Goal: Task Accomplishment & Management: Manage account settings

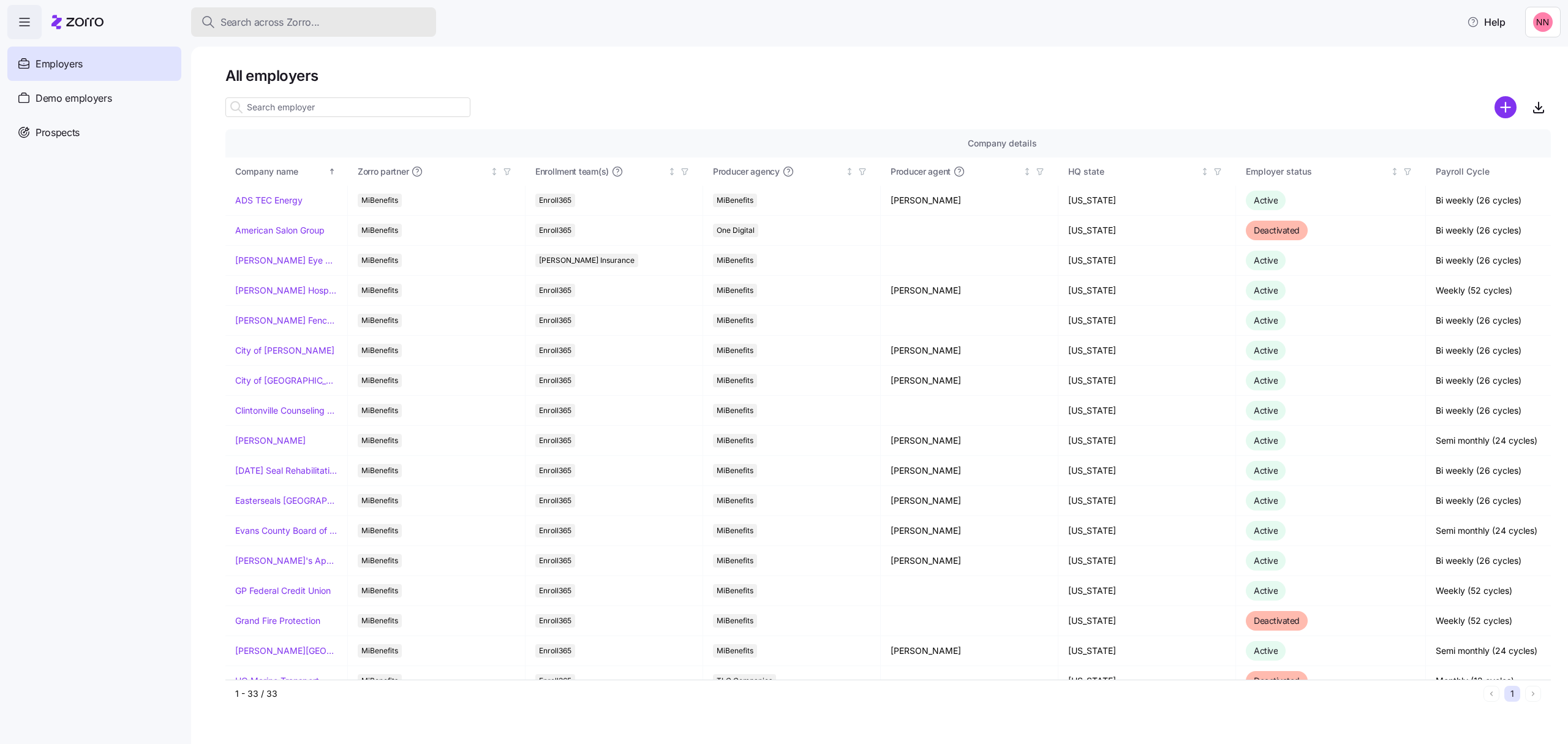
click at [309, 17] on span "Search across Zorro..." at bounding box center [271, 22] width 99 height 15
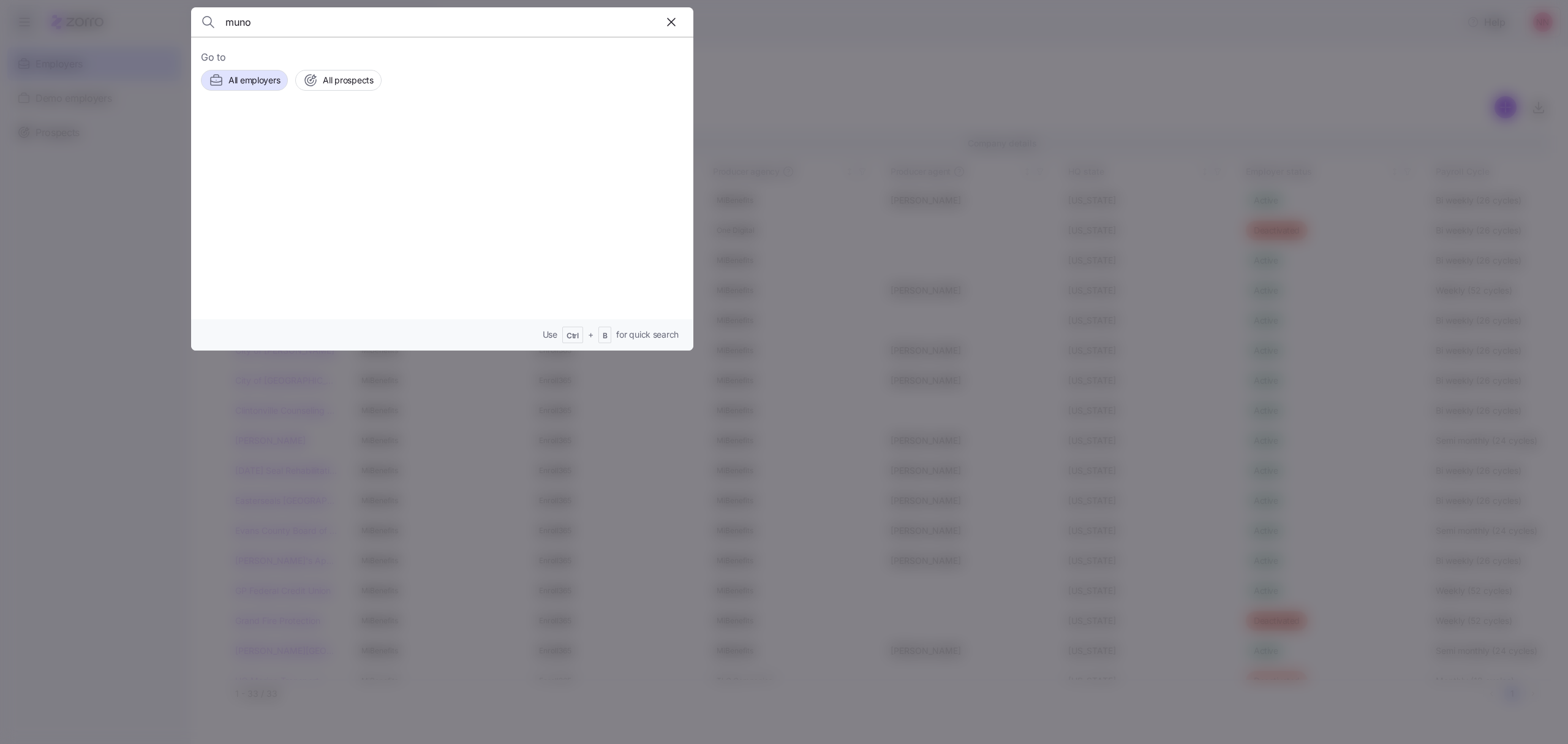
type input "muno"
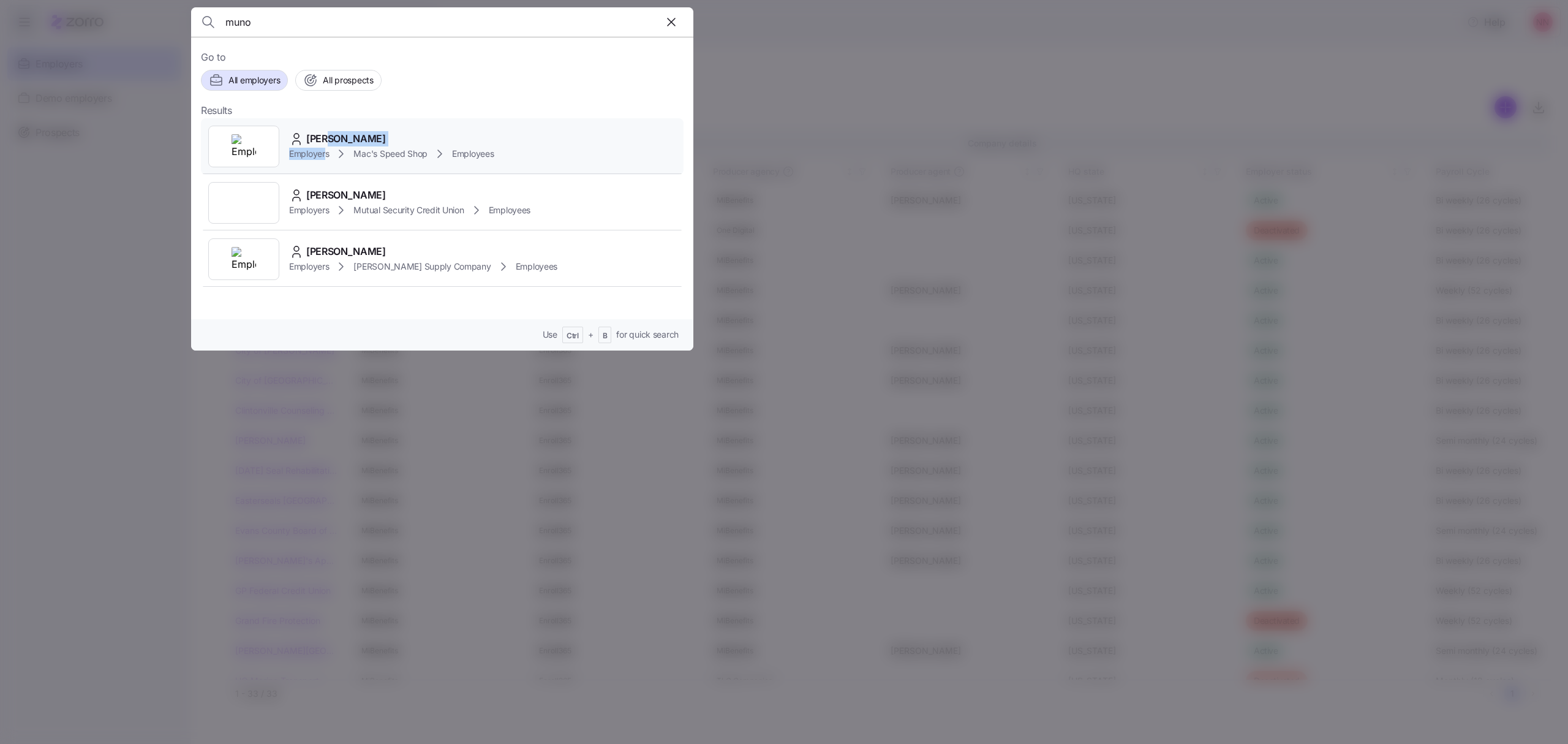
click at [327, 145] on div "[PERSON_NAME] Employers Mac's Speed Shop Employees" at bounding box center [391, 146] width 205 height 30
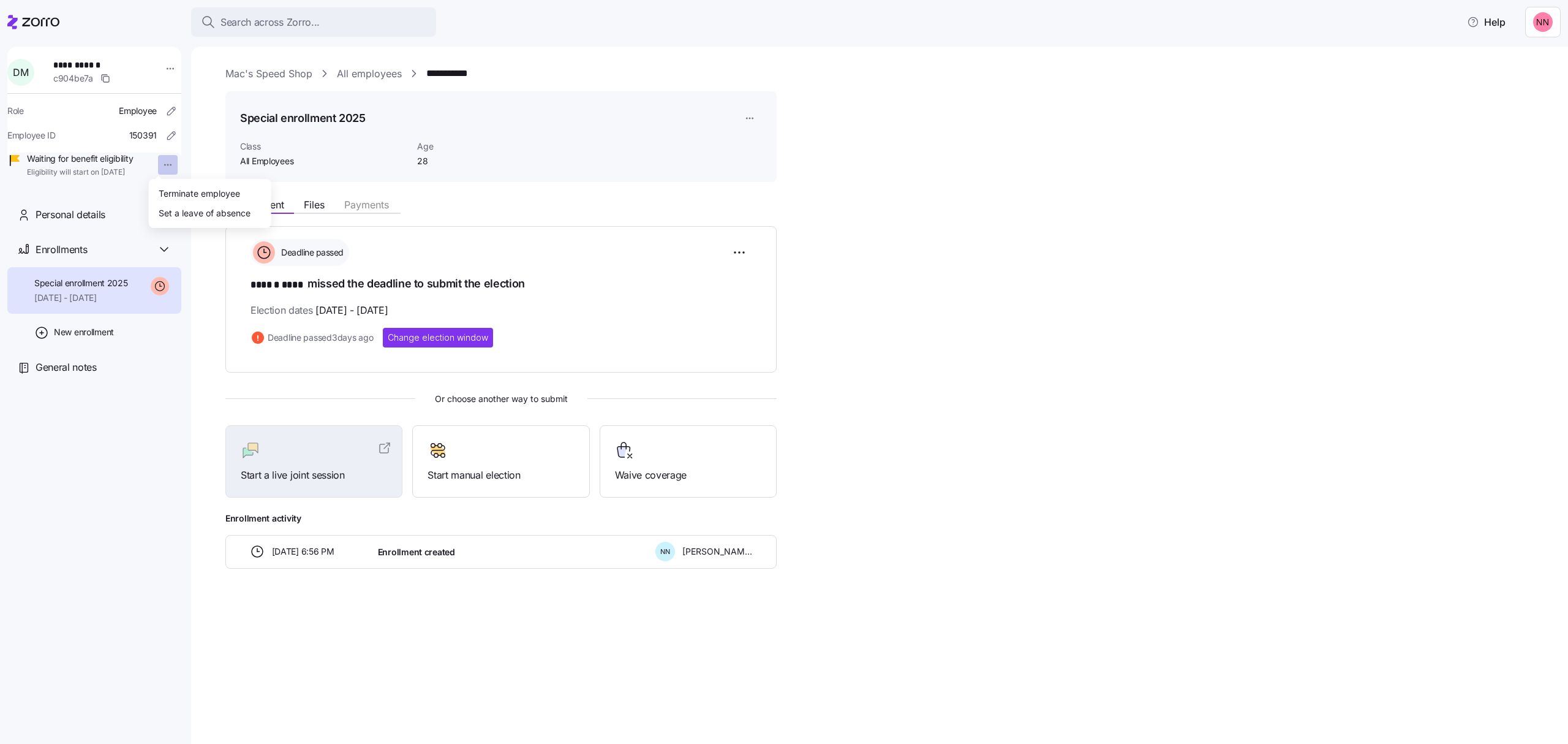
click at [158, 163] on html "**********" at bounding box center [784, 368] width 1568 height 736
click at [183, 190] on div "Terminate employee" at bounding box center [199, 193] width 82 height 13
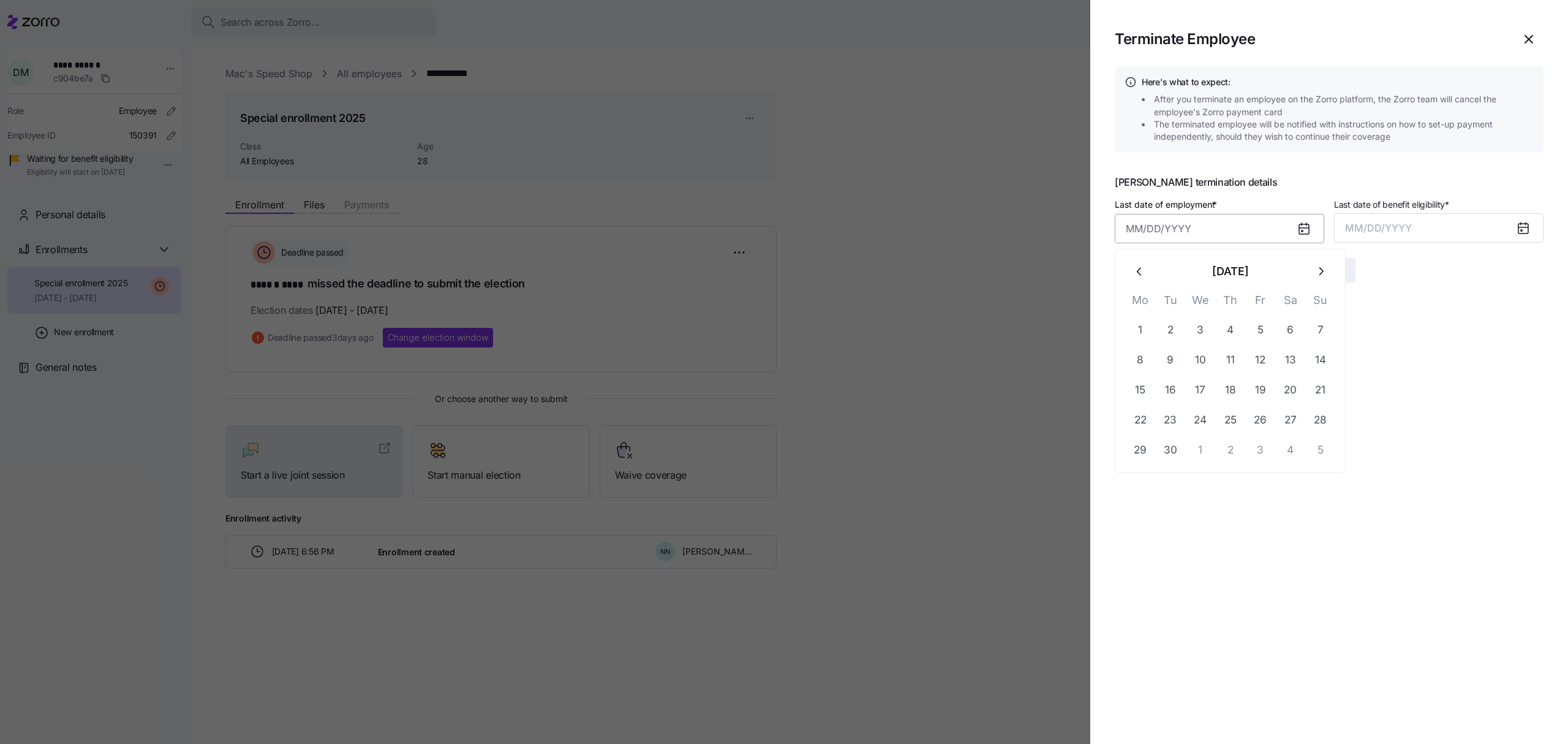
click at [1213, 234] on input "Last date of employment *" at bounding box center [1219, 229] width 209 height 30
click at [1260, 351] on button "12" at bounding box center [1260, 359] width 30 height 30
type input "[DATE]"
click at [1388, 222] on span "MM/DD/YYYY" at bounding box center [1378, 228] width 67 height 13
click at [1525, 358] on button "Sep" at bounding box center [1519, 365] width 70 height 30
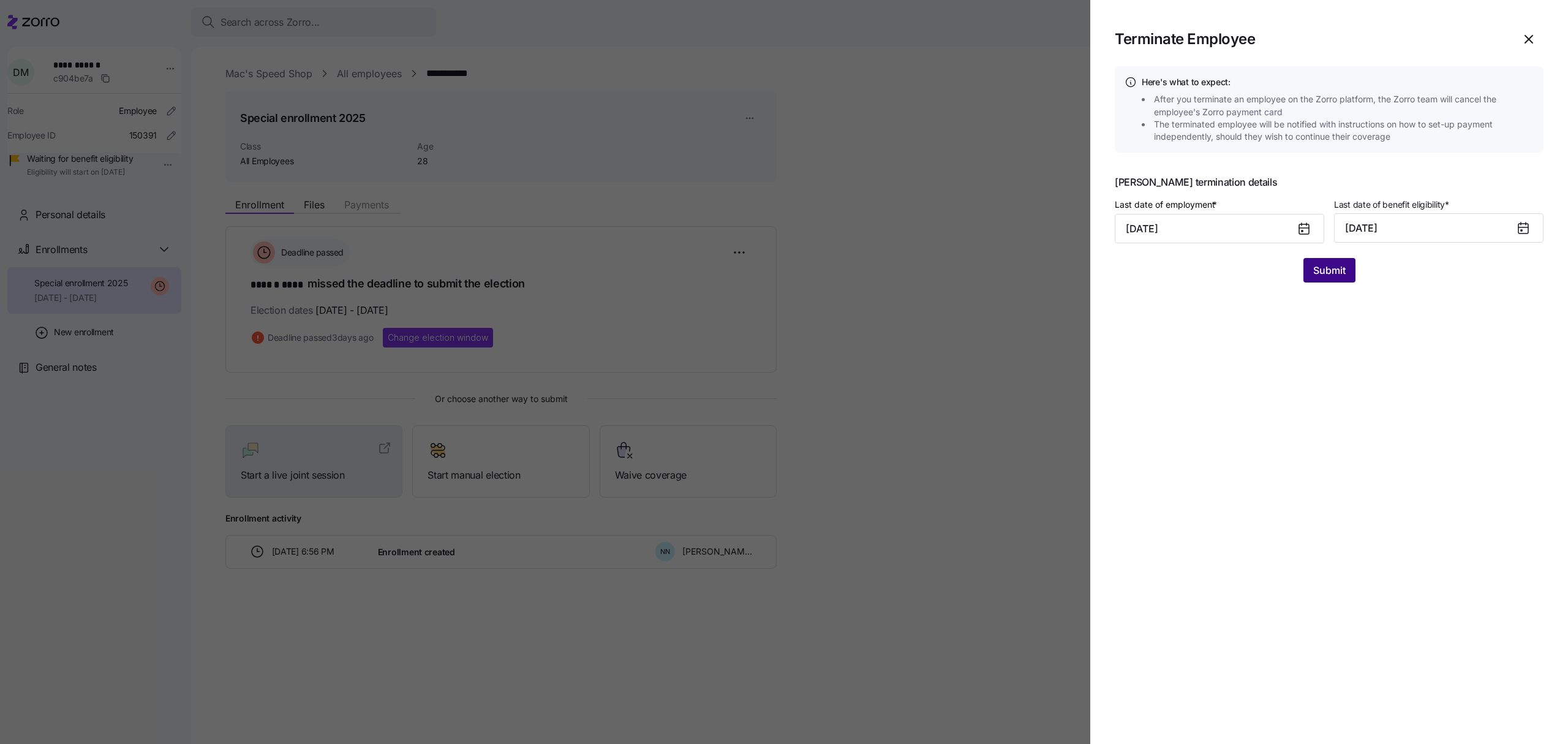
click at [1336, 266] on span "Submit" at bounding box center [1329, 270] width 33 height 14
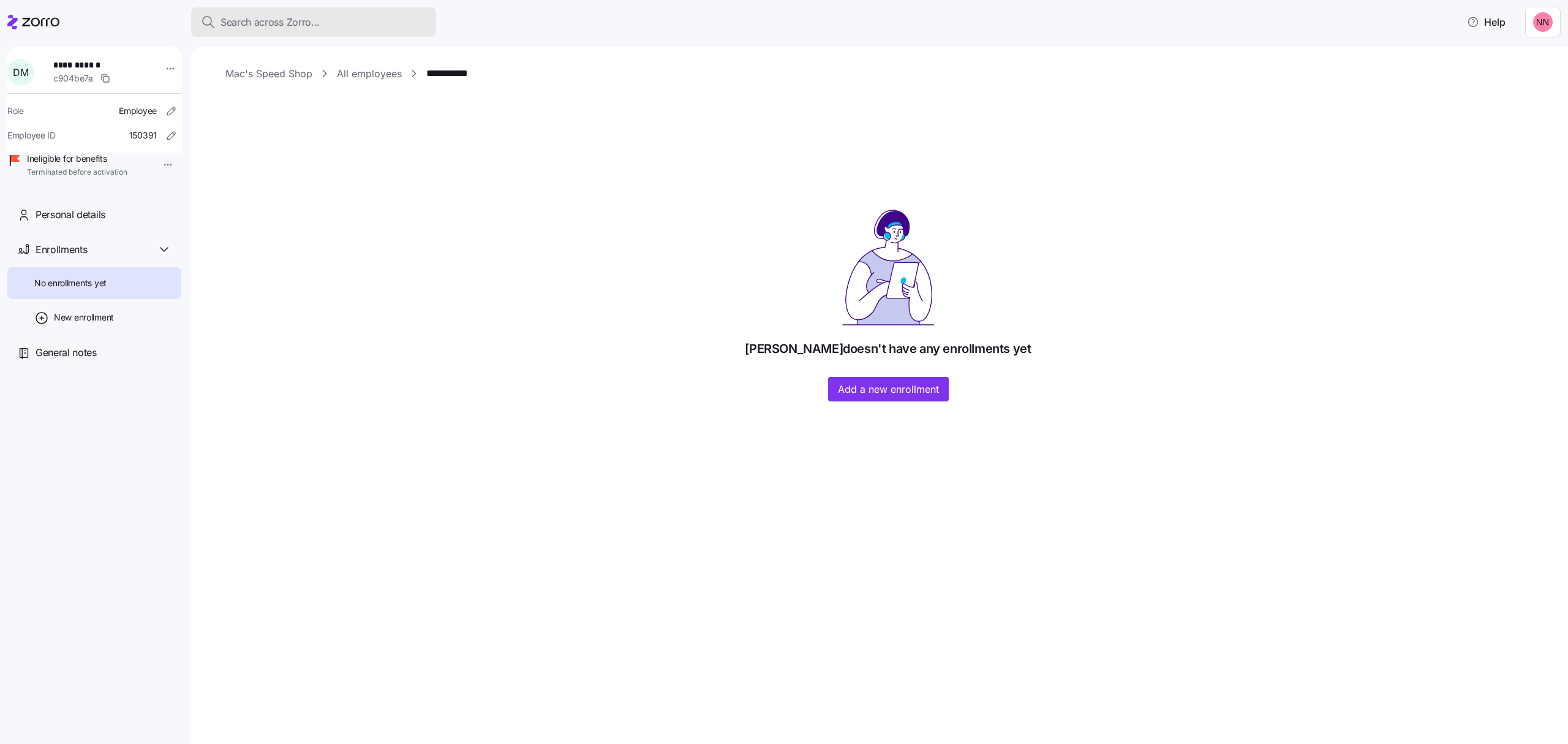
click at [276, 14] on span "Search across Zorro..." at bounding box center [271, 22] width 99 height 15
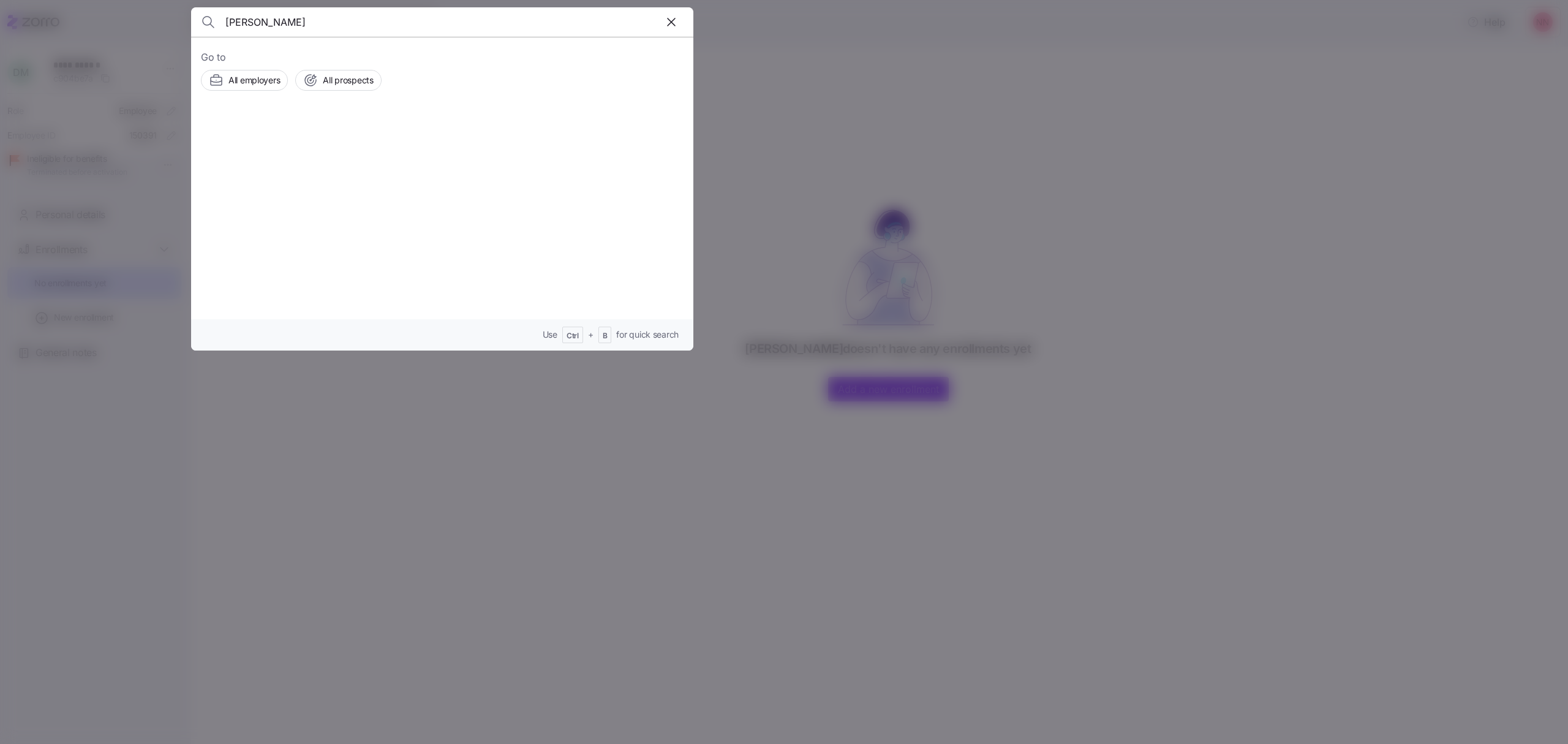
type input "[PERSON_NAME]"
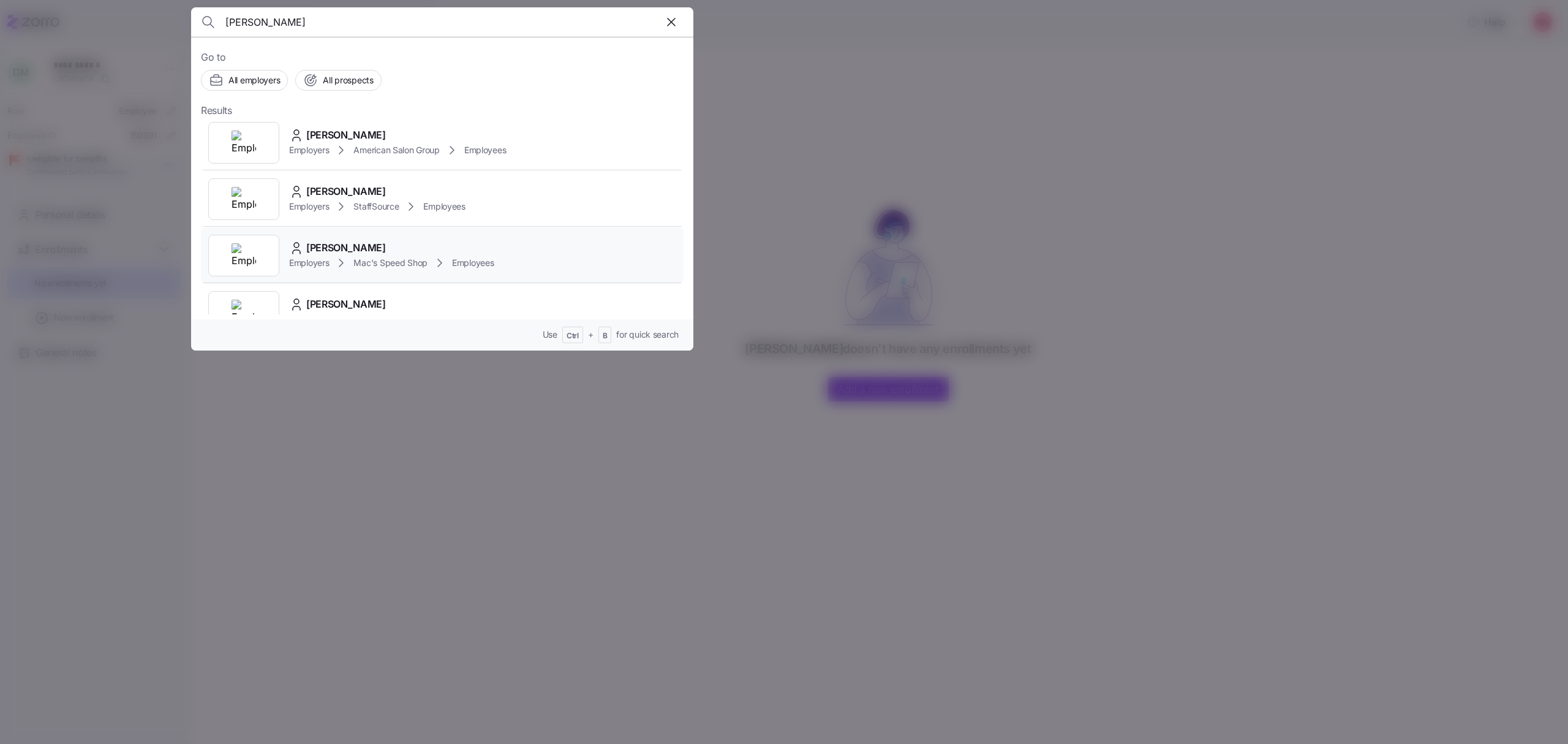
scroll to position [82, 0]
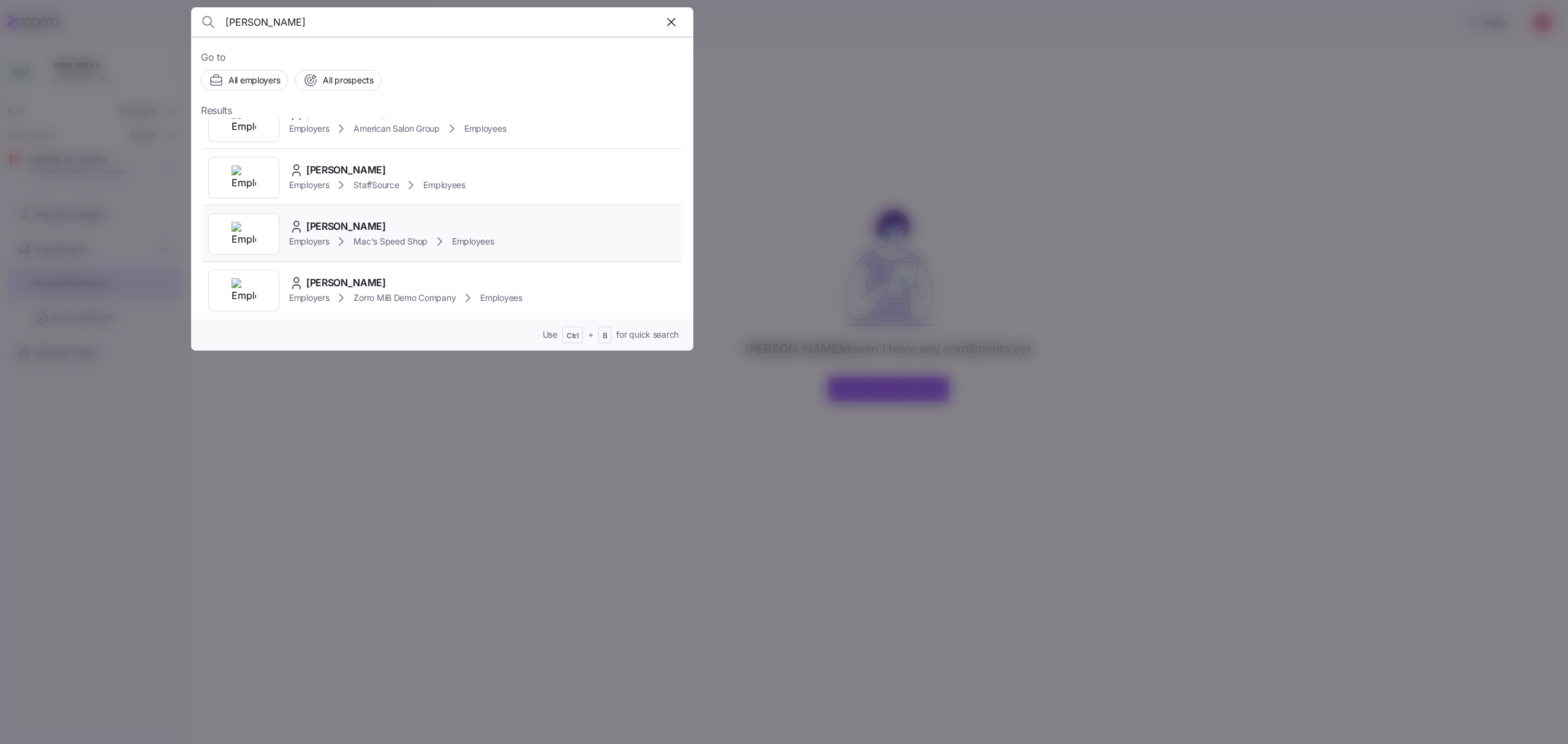
click at [385, 235] on span "Mac's Speed Shop" at bounding box center [390, 241] width 74 height 13
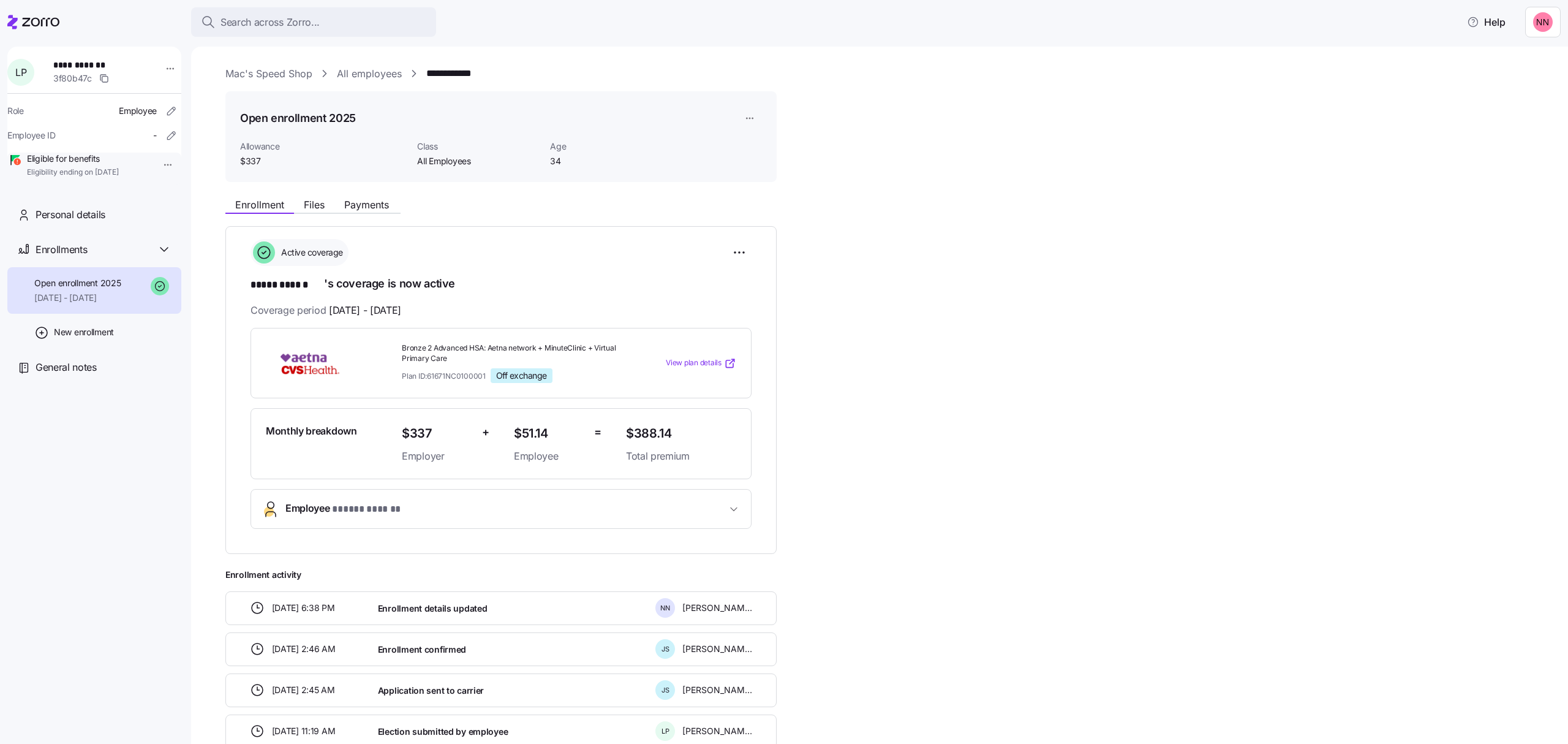
click at [159, 158] on html "**********" at bounding box center [784, 368] width 1568 height 736
click at [160, 190] on div "Terminate employee" at bounding box center [199, 193] width 82 height 13
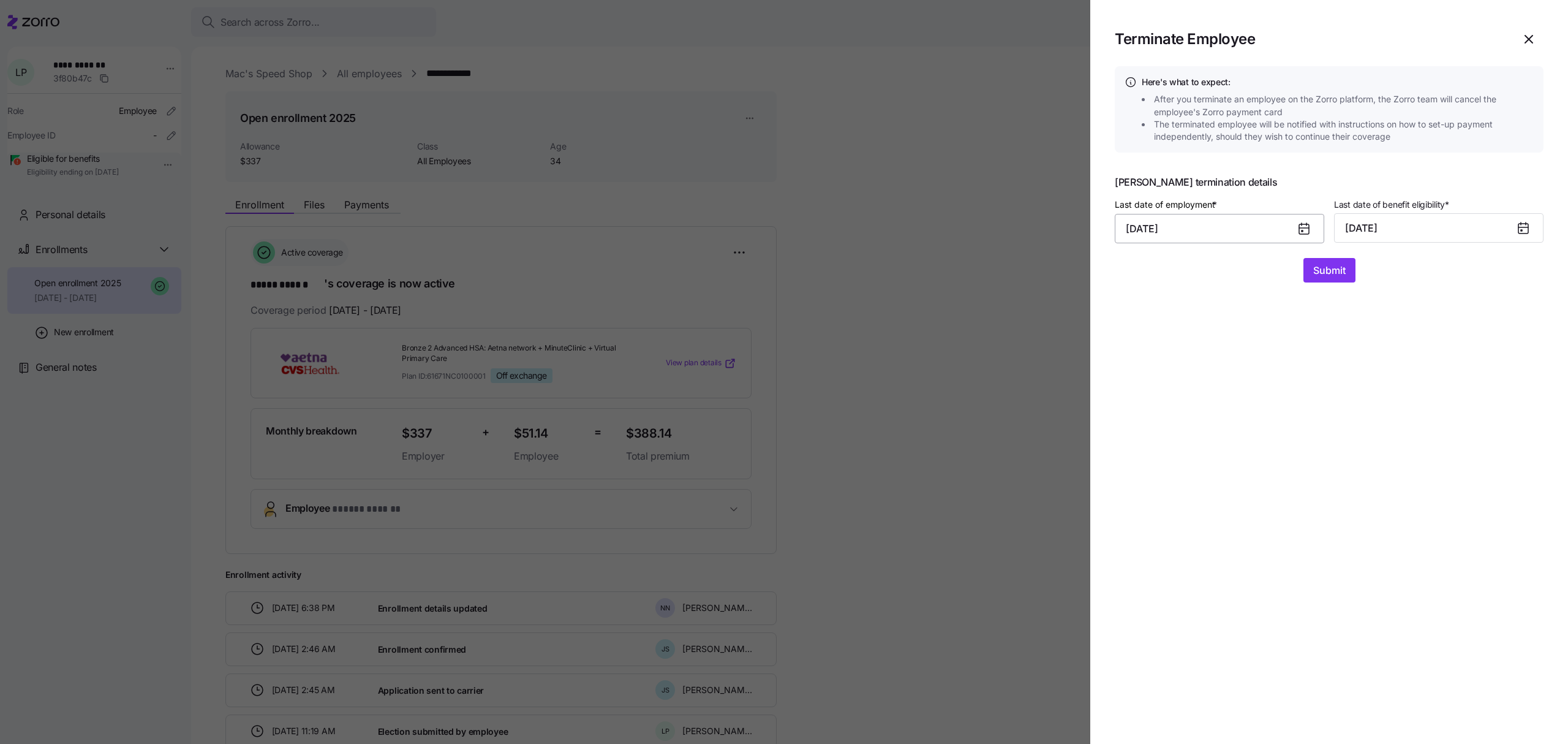
click at [1265, 229] on input "[DATE]" at bounding box center [1219, 229] width 209 height 30
click at [1198, 328] on button "3" at bounding box center [1200, 329] width 30 height 30
type input "[DATE]"
click at [1336, 271] on span "Submit" at bounding box center [1329, 270] width 33 height 14
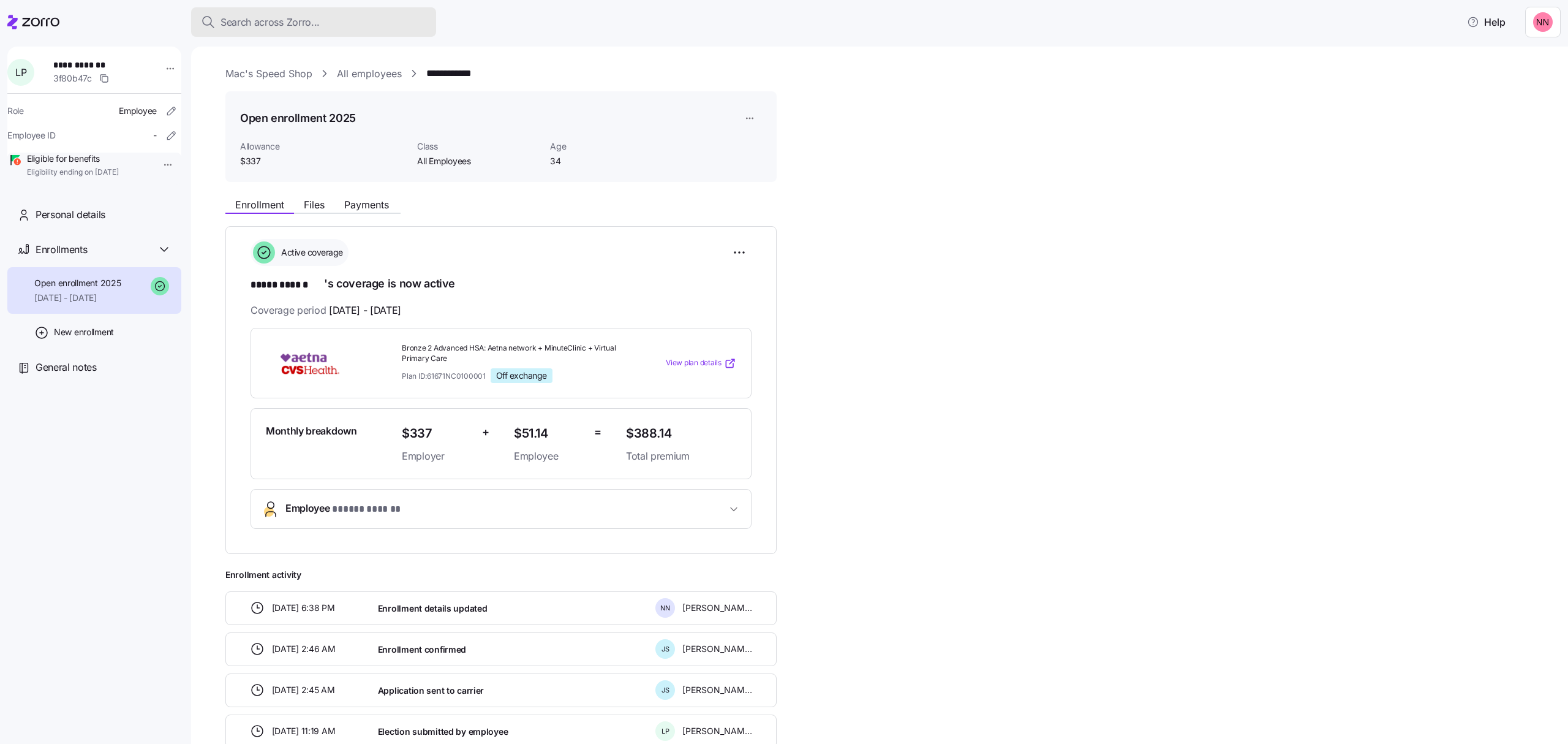
click at [292, 15] on span "Search across Zorro..." at bounding box center [271, 22] width 99 height 15
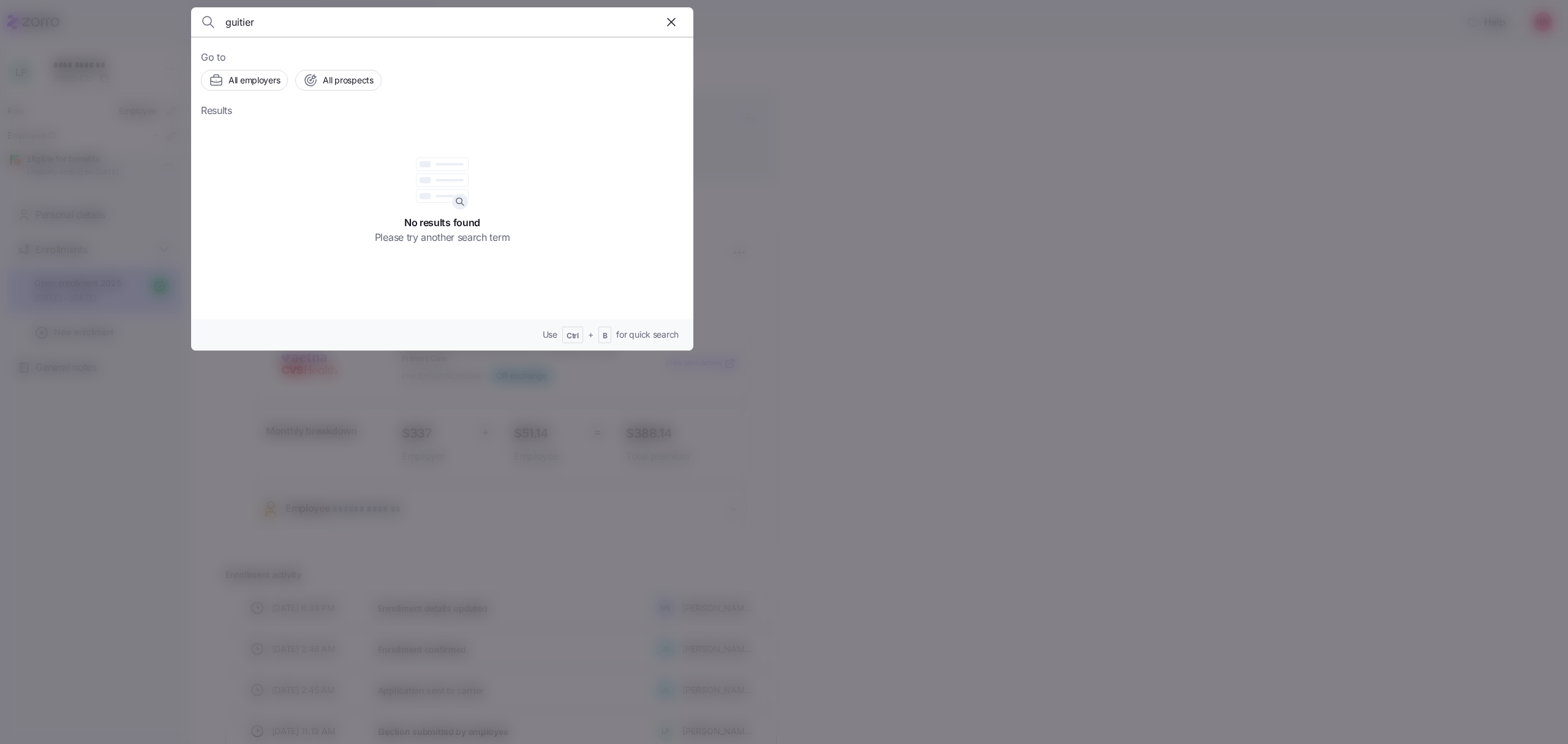
drag, startPoint x: 271, startPoint y: 27, endPoint x: 181, endPoint y: 19, distance: 90.4
click at [181, 736] on div "guitier Go to All employers All prospects Results No results found Please try a…" at bounding box center [784, 736] width 1568 height 0
type input "[PERSON_NAME]"
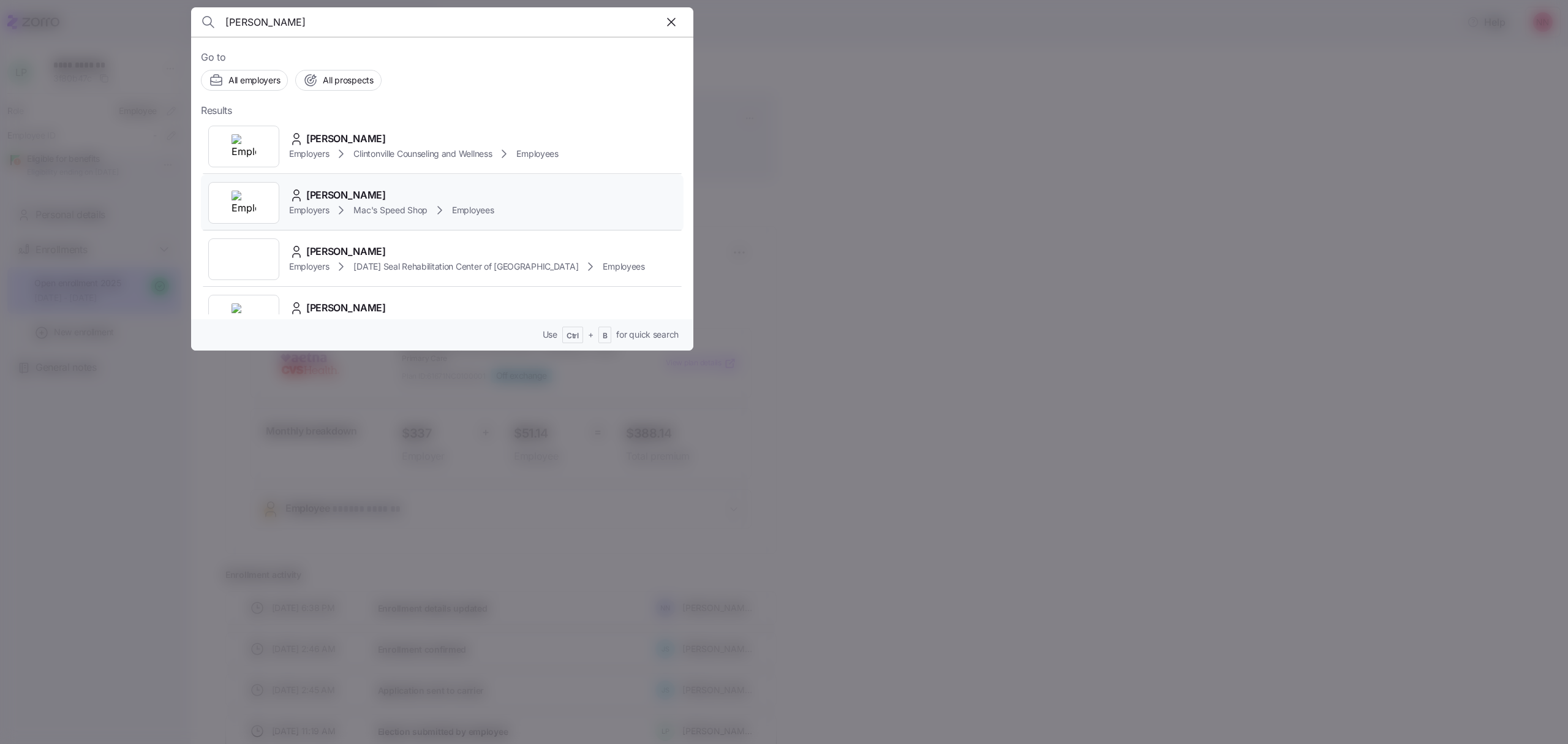
click at [395, 190] on div "[PERSON_NAME]" at bounding box center [391, 195] width 205 height 15
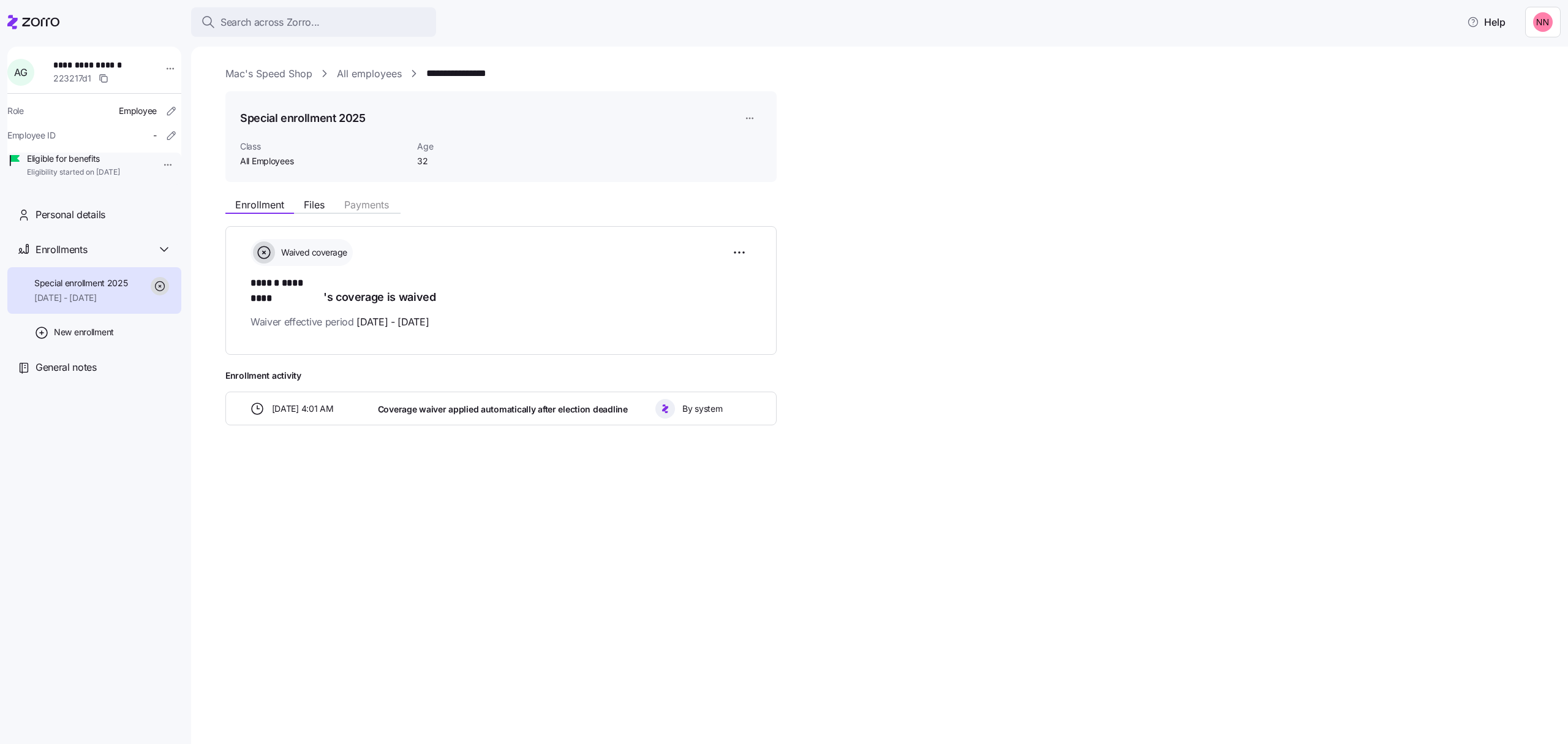
click at [157, 164] on html "**********" at bounding box center [784, 368] width 1568 height 736
click at [163, 186] on div "Terminate employee" at bounding box center [199, 193] width 82 height 13
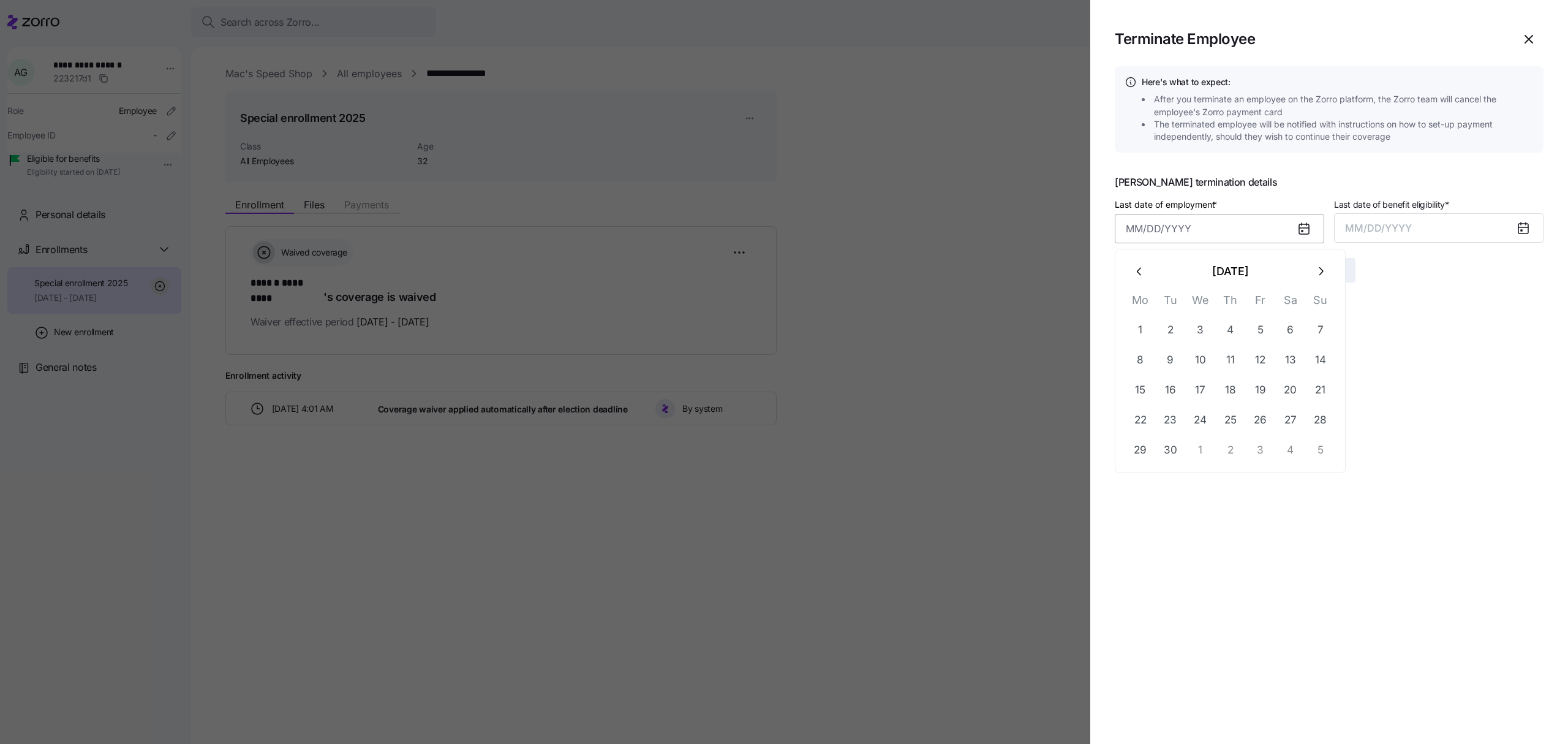
click at [1189, 222] on input "Last date of employment *" at bounding box center [1219, 229] width 209 height 30
click at [1137, 268] on icon "button" at bounding box center [1140, 272] width 13 height 13
click at [1169, 358] on button "5" at bounding box center [1170, 359] width 30 height 30
type input "[DATE]"
click at [1393, 222] on span "MM/DD/YYYY" at bounding box center [1378, 228] width 67 height 13
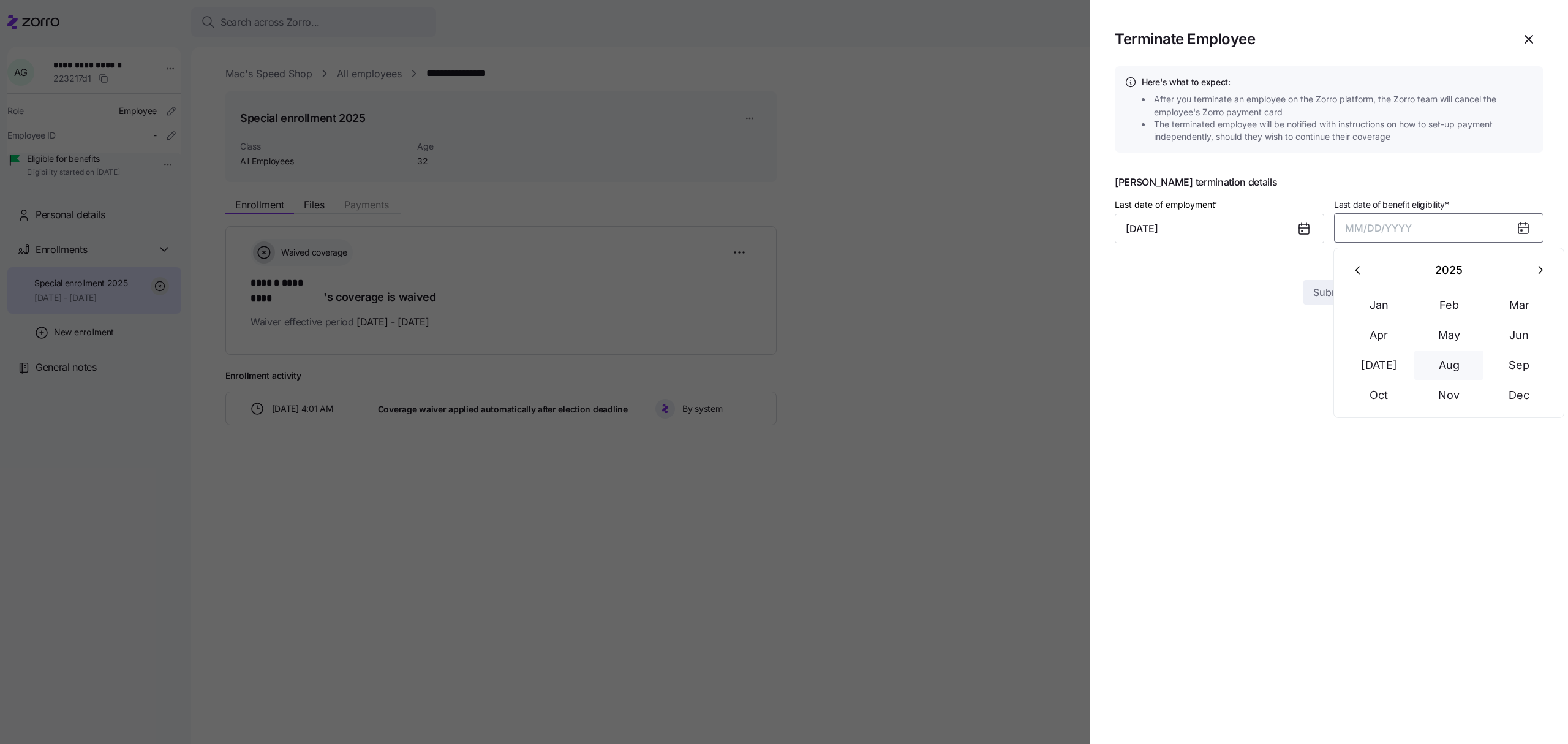
click at [1456, 368] on button "Aug" at bounding box center [1449, 365] width 70 height 30
click at [1341, 270] on span "Submit" at bounding box center [1329, 270] width 33 height 14
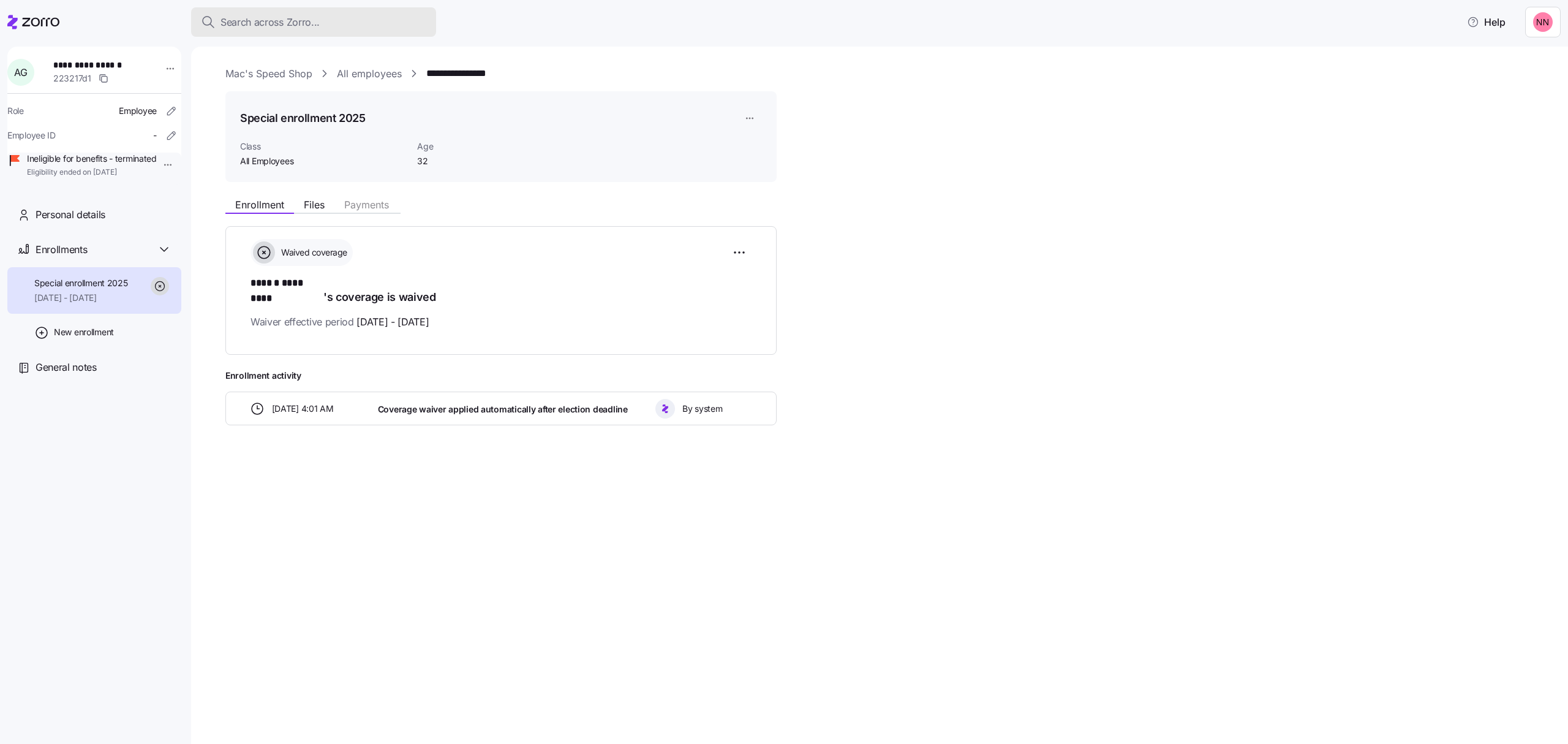
click at [320, 19] on div "Search across Zorro..." at bounding box center [313, 22] width 225 height 15
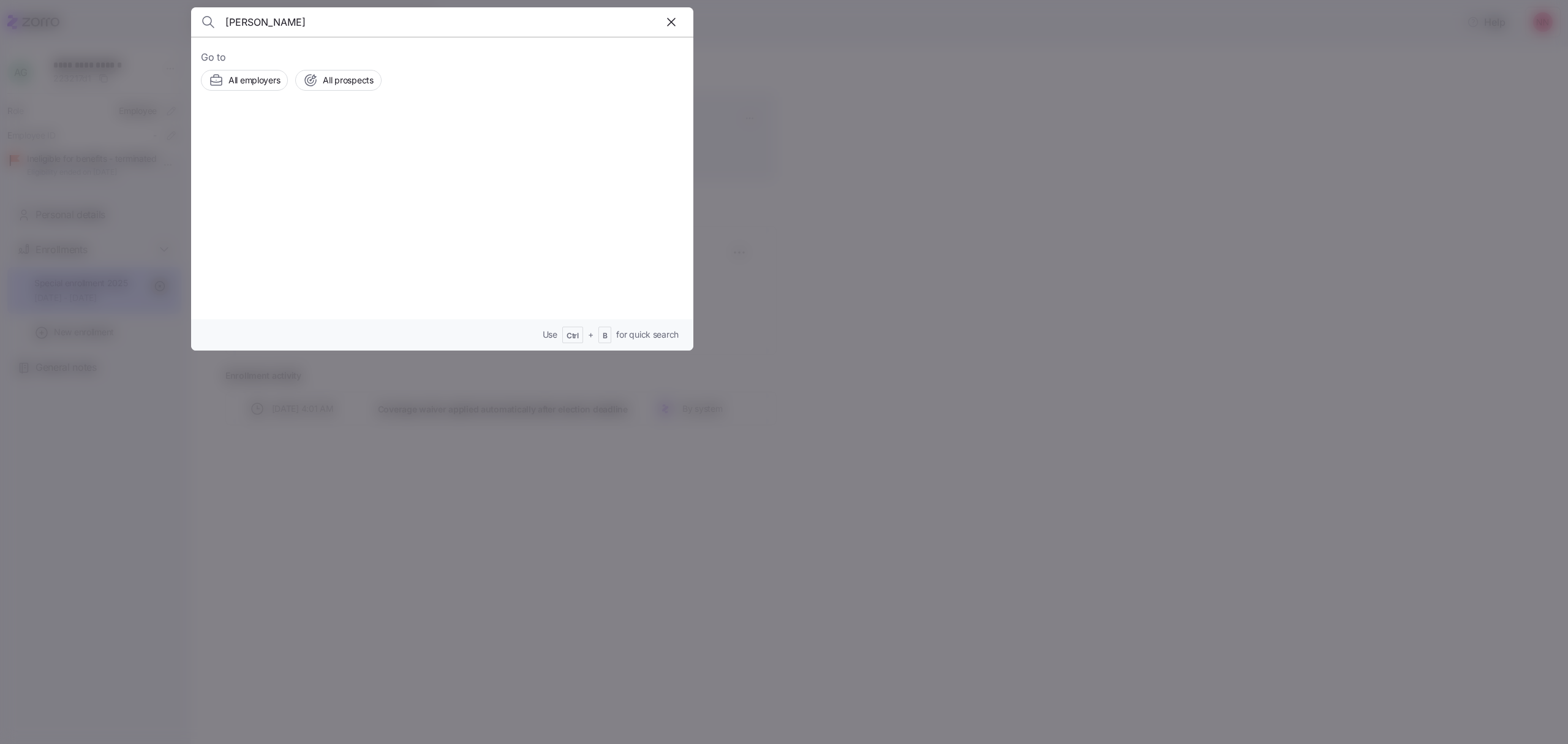
type input "[PERSON_NAME]"
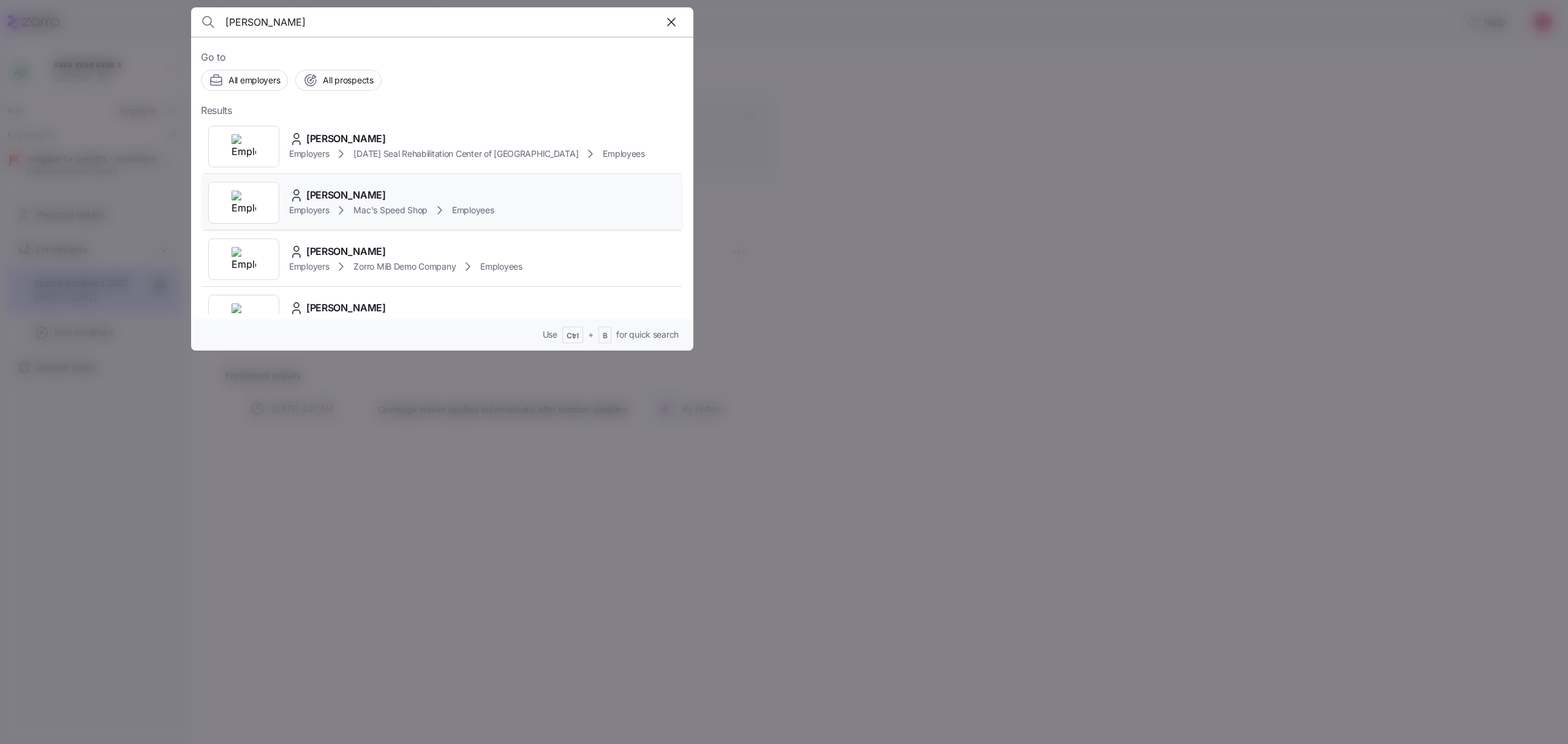
click at [382, 201] on div "[PERSON_NAME]" at bounding box center [391, 195] width 205 height 15
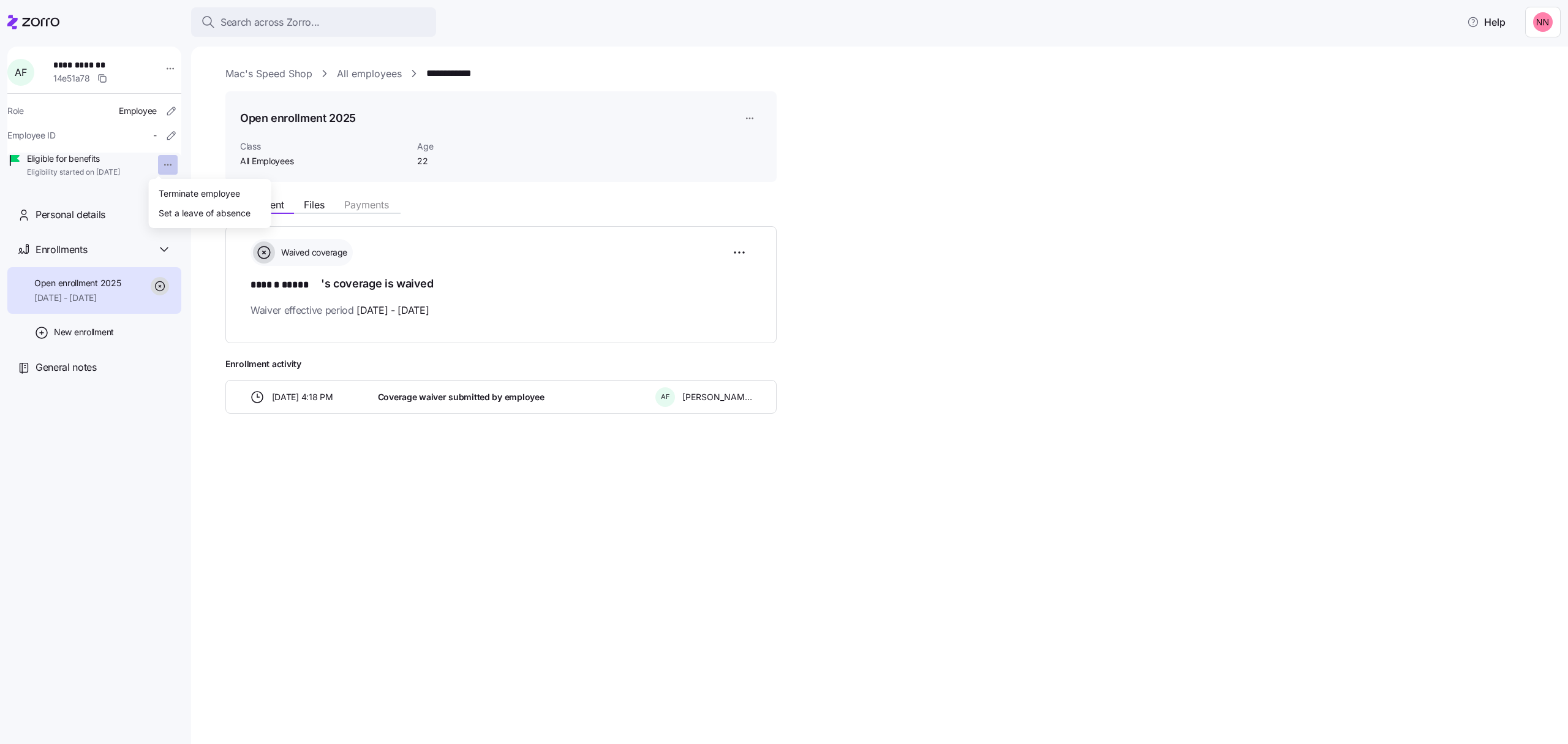
click at [157, 162] on html "**********" at bounding box center [784, 368] width 1568 height 736
click at [187, 187] on div "Terminate employee" at bounding box center [199, 193] width 82 height 13
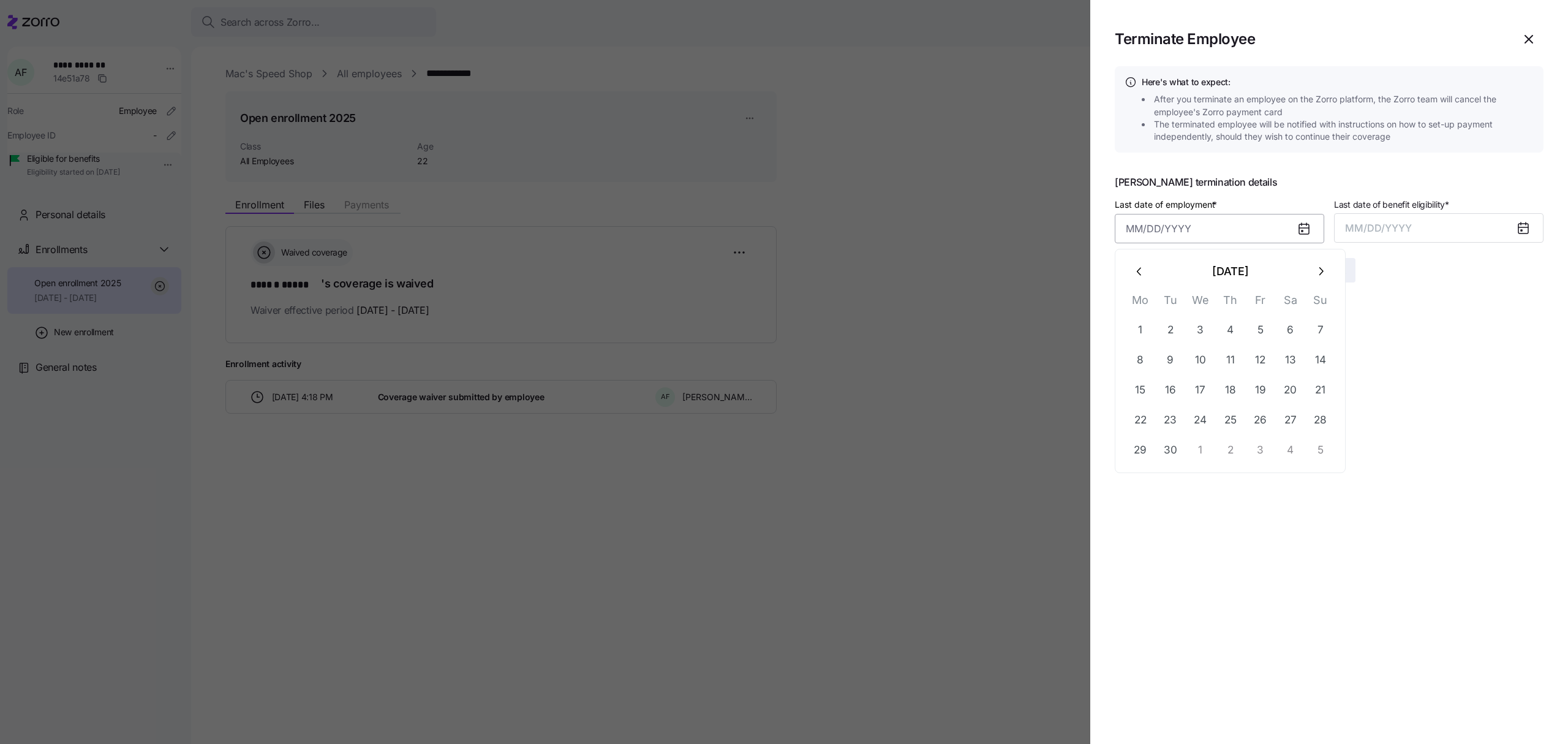
click at [1238, 228] on input "Last date of employment *" at bounding box center [1219, 229] width 209 height 30
click at [1135, 266] on icon "button" at bounding box center [1140, 272] width 13 height 13
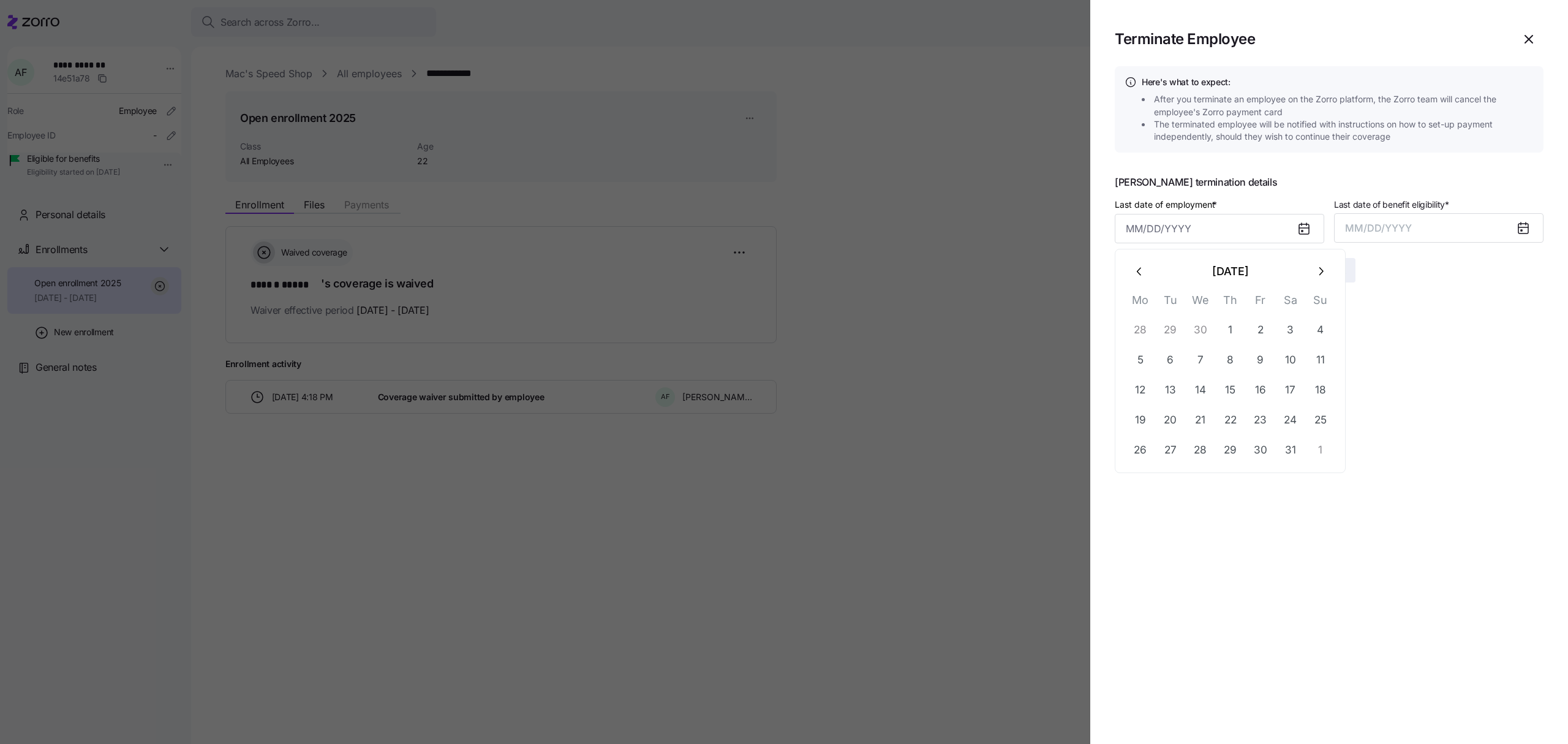
click at [1135, 266] on icon "button" at bounding box center [1140, 272] width 13 height 13
click at [1319, 268] on icon "button" at bounding box center [1321, 271] width 4 height 8
click at [1141, 270] on icon "button" at bounding box center [1140, 272] width 13 height 13
click at [1140, 357] on button "3" at bounding box center [1140, 359] width 30 height 30
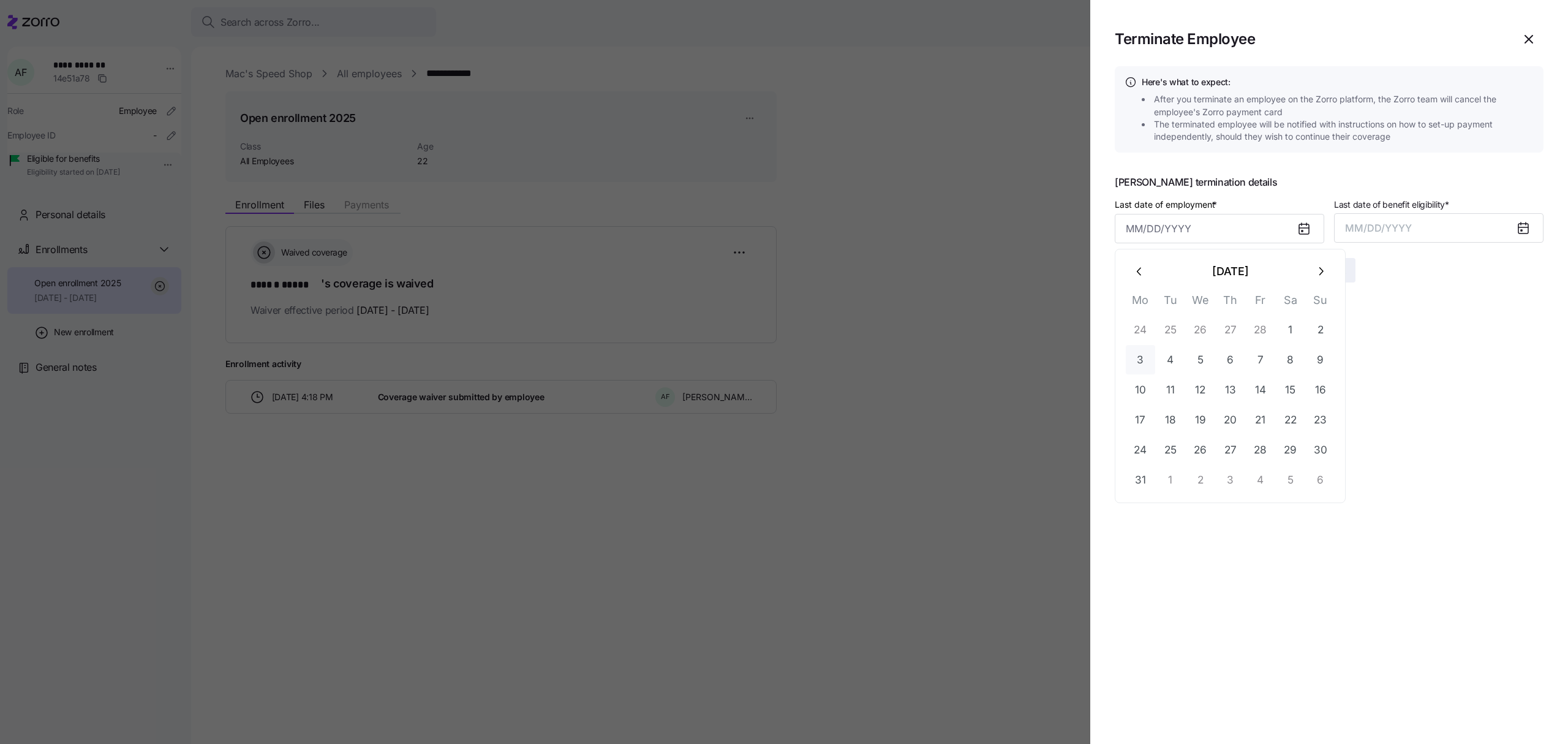
type input "[DATE]"
click at [1485, 223] on button "MM/DD/YYYY" at bounding box center [1439, 228] width 209 height 30
click at [1522, 299] on button "Mar" at bounding box center [1519, 305] width 70 height 30
click at [1314, 263] on button "Submit" at bounding box center [1329, 270] width 52 height 24
